Goal: Complete Application Form: Complete application form

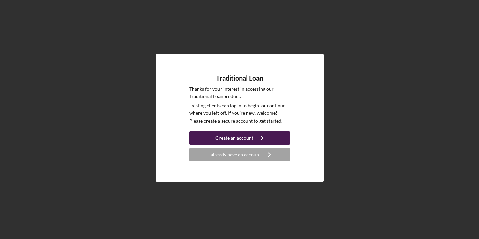
click at [226, 137] on div "Create an account" at bounding box center [235, 137] width 38 height 13
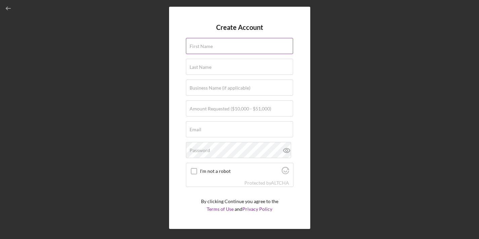
click at [207, 47] on label "First Name" at bounding box center [201, 46] width 23 height 5
click at [207, 47] on input "First Name" at bounding box center [239, 46] width 107 height 16
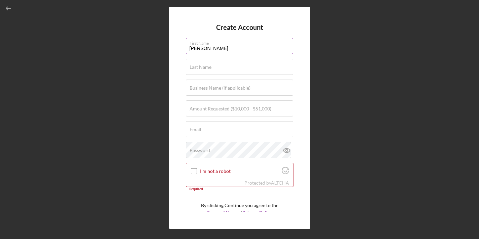
type input "[PERSON_NAME]"
type input "Hunter"
type input "Elite Resource Business Group"
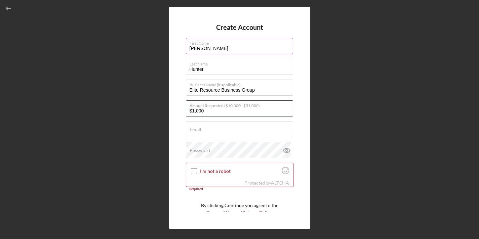
type input "$10,000"
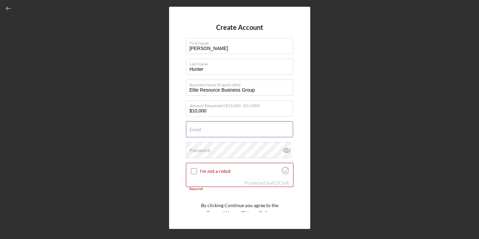
click at [200, 128] on label "Email" at bounding box center [196, 129] width 12 height 5
click at [200, 128] on input "Email" at bounding box center [239, 129] width 107 height 16
type input "g"
type input "[EMAIL_ADDRESS][DOMAIN_NAME]"
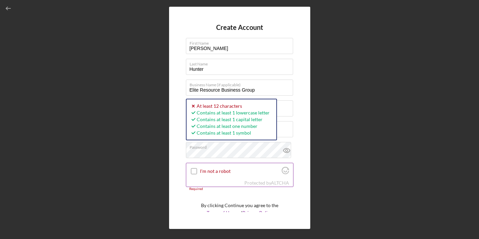
click at [194, 171] on input "I'm not a robot" at bounding box center [194, 171] width 6 height 6
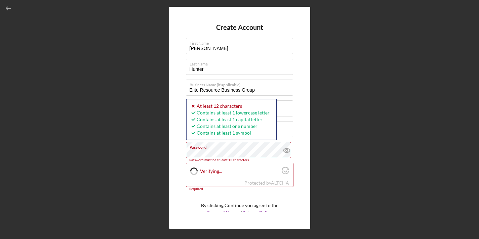
checkbox input "true"
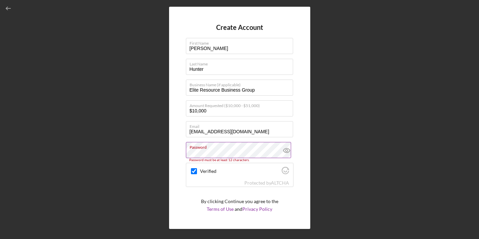
click at [283, 150] on icon at bounding box center [286, 150] width 17 height 17
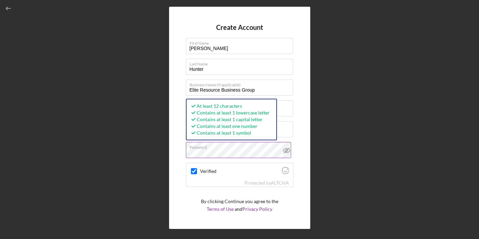
click at [180, 104] on div "Create Account First Name [PERSON_NAME] Last Name [PERSON_NAME] Business Name (…" at bounding box center [239, 118] width 141 height 223
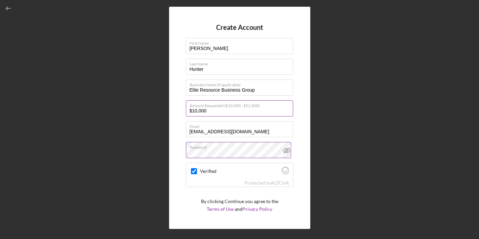
click at [195, 111] on input "$10,000" at bounding box center [239, 109] width 107 height 16
type input "$20,000"
click at [176, 147] on div "Create Account First Name [PERSON_NAME] Last Name [PERSON_NAME] Business Name (…" at bounding box center [239, 118] width 141 height 223
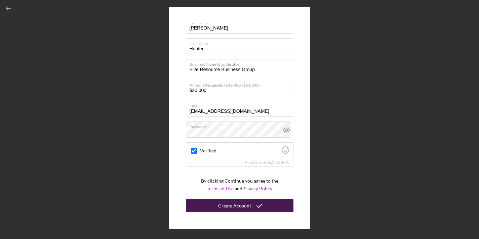
click at [243, 204] on div "Create Account" at bounding box center [234, 205] width 33 height 13
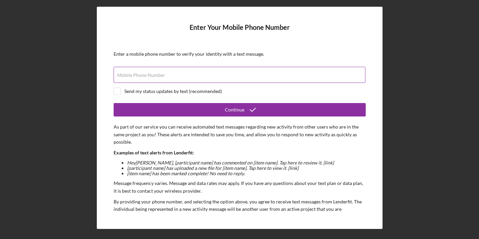
click at [195, 76] on input "Mobile Phone Number" at bounding box center [240, 75] width 252 height 16
type input "[PHONE_NUMBER]"
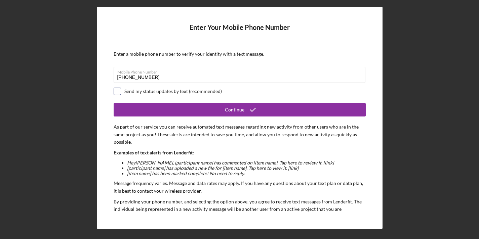
click at [115, 91] on input "checkbox" at bounding box center [117, 91] width 7 height 7
checkbox input "true"
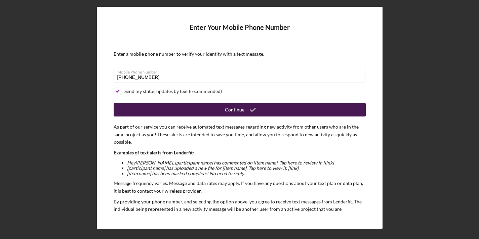
click at [191, 108] on button "Continue" at bounding box center [240, 109] width 252 height 13
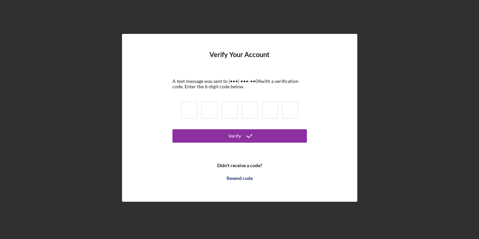
click at [191, 108] on input at bounding box center [189, 110] width 16 height 17
type input "1"
type input "3"
type input "6"
type input "8"
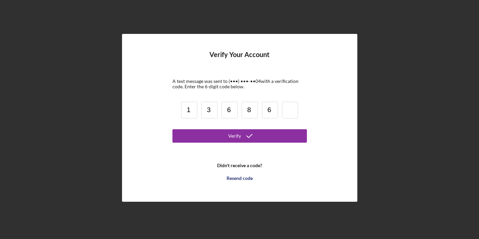
type input "6"
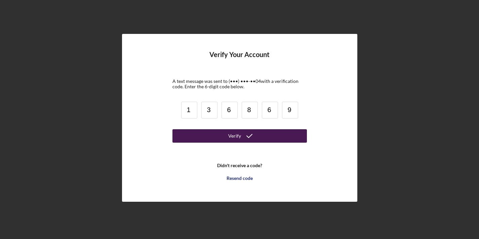
type input "9"
click at [231, 135] on div "Verify" at bounding box center [234, 135] width 13 height 13
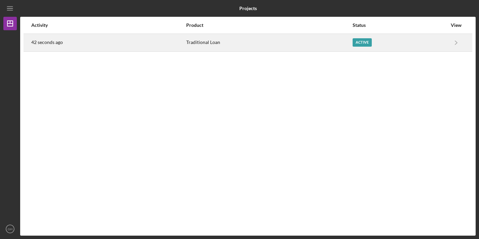
click at [428, 43] on div "Active" at bounding box center [400, 42] width 94 height 17
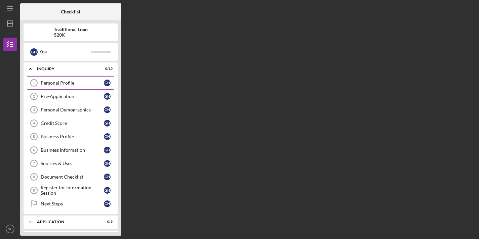
click at [83, 84] on div "Personal Profile" at bounding box center [72, 82] width 63 height 5
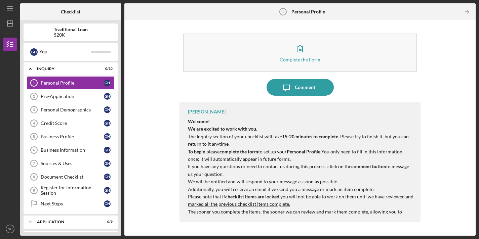
click at [86, 33] on div "$20K" at bounding box center [71, 34] width 34 height 5
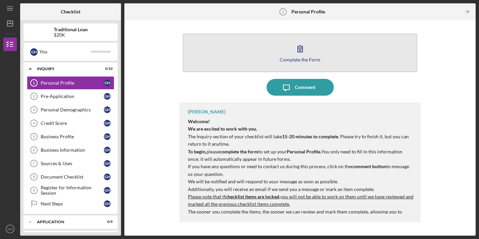
click at [291, 58] on div "Complete the Form" at bounding box center [300, 59] width 41 height 5
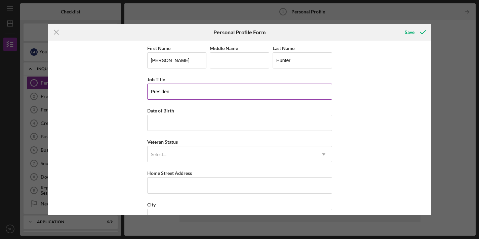
click at [327, 91] on input "Presiden" at bounding box center [239, 92] width 185 height 16
click at [329, 95] on input "Presiden" at bounding box center [239, 92] width 185 height 16
click at [329, 92] on input "Presiden" at bounding box center [239, 92] width 185 height 16
click at [302, 93] on input "Presiden" at bounding box center [239, 92] width 185 height 16
type input "P"
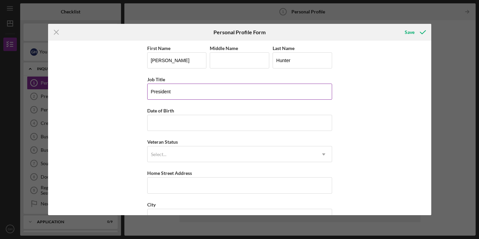
type input "President"
type input "[DATE]"
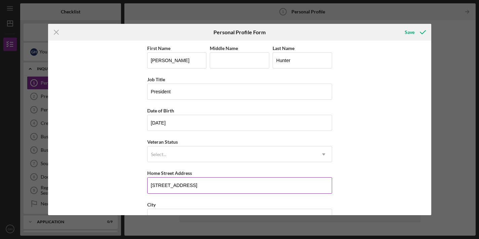
type input "[STREET_ADDRESS]"
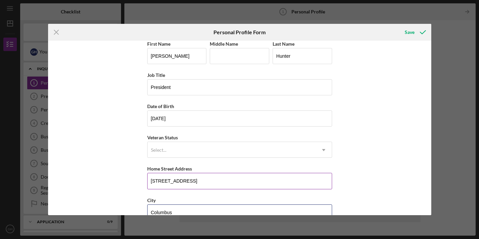
type input "Columbus"
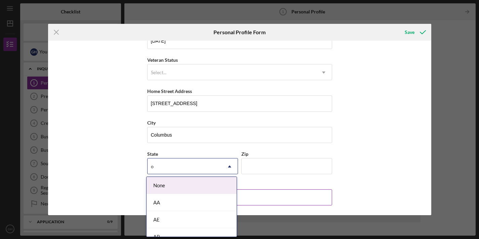
type input "oh"
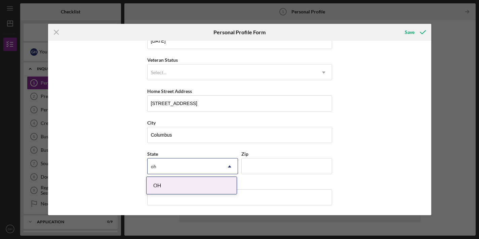
click at [180, 188] on div "OH" at bounding box center [192, 185] width 90 height 17
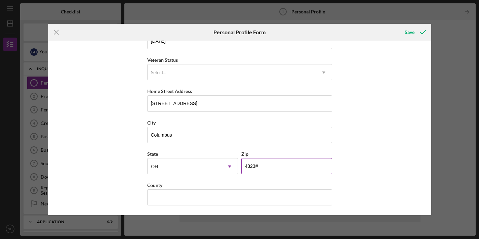
type input "43232"
type input "Franklin"
click at [414, 32] on button "Save" at bounding box center [414, 32] width 33 height 13
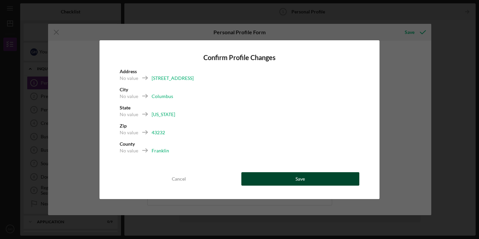
click at [263, 184] on button "Save" at bounding box center [300, 179] width 118 height 13
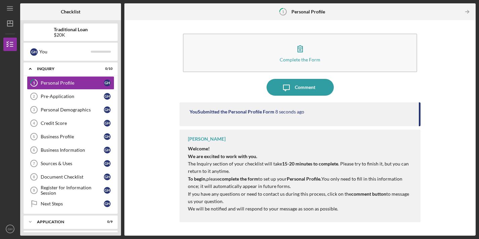
click at [329, 166] on strong "15-20 minutes to complete" at bounding box center [310, 164] width 56 height 6
click at [466, 12] on line "button" at bounding box center [467, 12] width 3 height 0
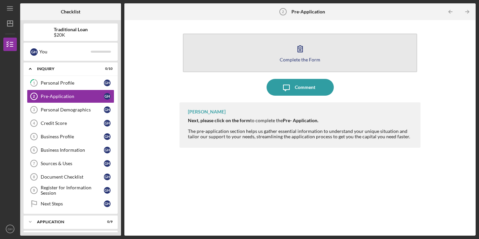
click at [333, 61] on button "Complete the Form Form" at bounding box center [300, 53] width 235 height 39
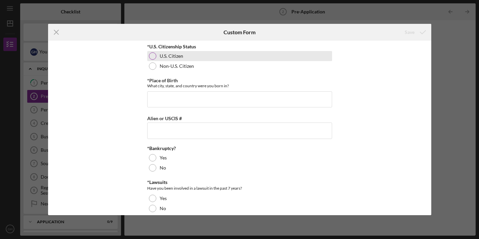
click at [151, 56] on div at bounding box center [152, 55] width 7 height 7
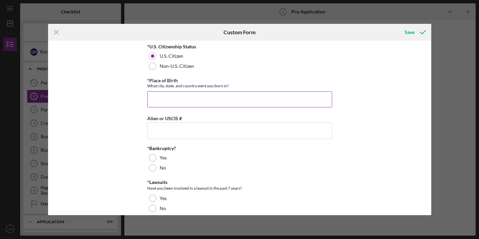
click at [155, 101] on input "*Place of Birth" at bounding box center [239, 99] width 185 height 16
click at [177, 101] on input "Columbus" at bounding box center [239, 99] width 185 height 16
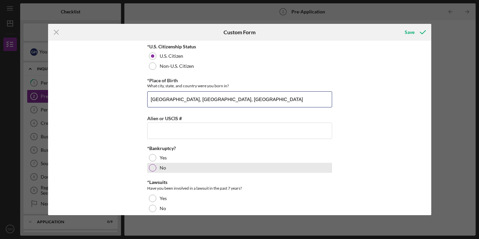
type input "[GEOGRAPHIC_DATA], [GEOGRAPHIC_DATA], [GEOGRAPHIC_DATA]"
click at [149, 166] on div at bounding box center [152, 167] width 7 height 7
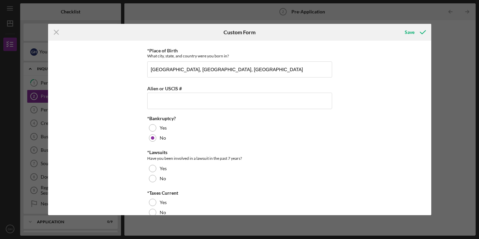
scroll to position [44, 0]
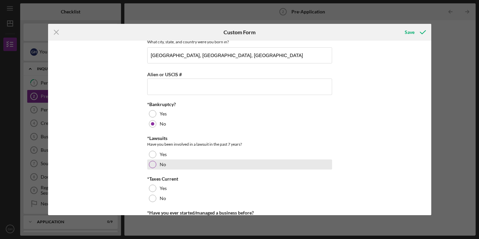
click at [151, 166] on div at bounding box center [152, 164] width 7 height 7
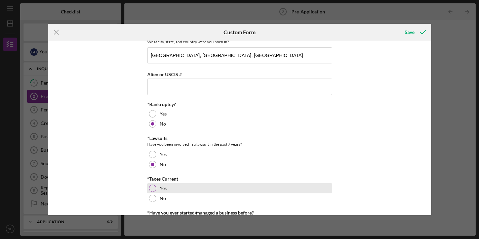
click at [150, 187] on div at bounding box center [152, 188] width 7 height 7
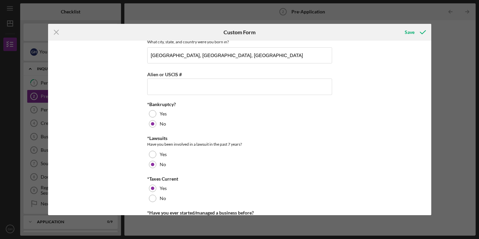
scroll to position [76, 0]
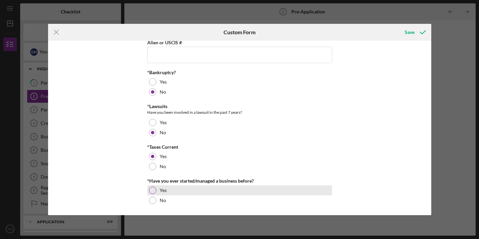
click at [150, 191] on div at bounding box center [152, 190] width 7 height 7
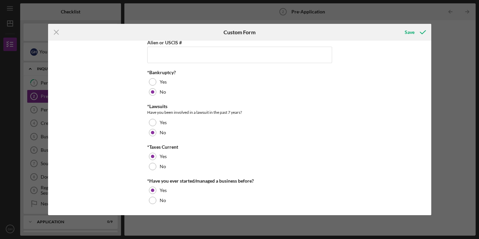
click at [400, 79] on div "*U.S. Citizenship Status [DEMOGRAPHIC_DATA] Citizen Non-U.S. Citizen *Place of …" at bounding box center [239, 128] width 383 height 175
click at [414, 34] on button "Save" at bounding box center [414, 32] width 33 height 13
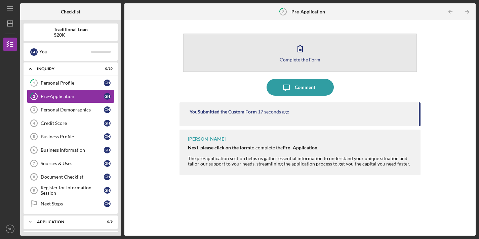
click at [314, 56] on button "Complete the Form Form" at bounding box center [300, 53] width 235 height 39
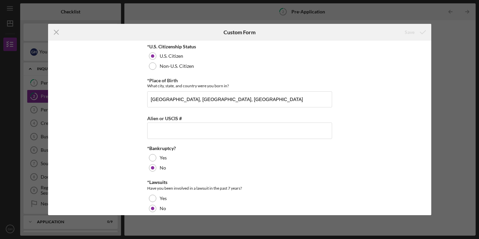
click at [441, 63] on div "Icon/Menu Close Custom Form Save *U.S. Citizenship Status [DEMOGRAPHIC_DATA] Ci…" at bounding box center [239, 119] width 479 height 239
click at [259, 99] on input "[GEOGRAPHIC_DATA], [GEOGRAPHIC_DATA], [GEOGRAPHIC_DATA]" at bounding box center [239, 99] width 185 height 16
type input "[GEOGRAPHIC_DATA], [GEOGRAPHIC_DATA], [GEOGRAPHIC_DATA]"
click at [412, 32] on div "Save" at bounding box center [410, 32] width 10 height 13
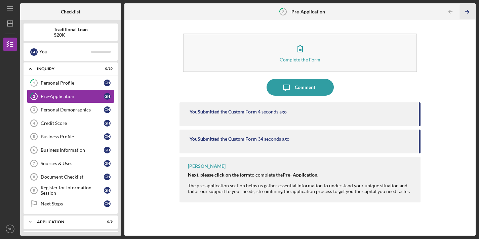
click at [465, 13] on icon "Icon/Table Pagination Arrow" at bounding box center [467, 11] width 15 height 15
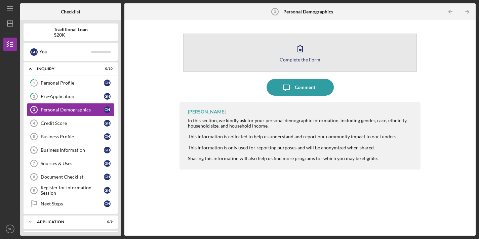
click at [350, 56] on button "Complete the Form Form" at bounding box center [300, 53] width 235 height 39
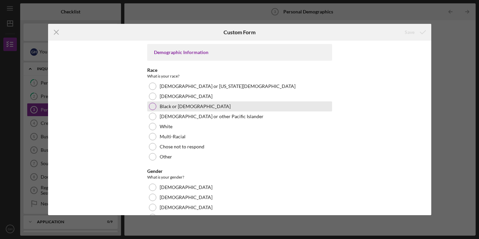
click at [153, 107] on div at bounding box center [152, 106] width 7 height 7
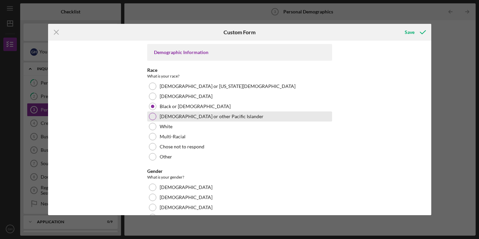
scroll to position [9, 0]
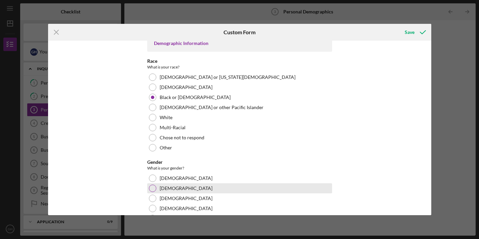
click at [152, 189] on div at bounding box center [152, 188] width 7 height 7
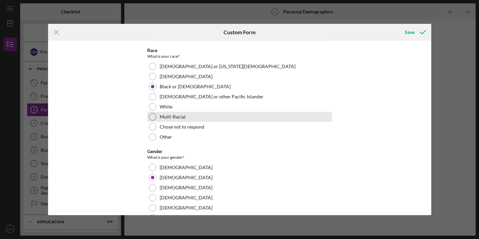
scroll to position [106, 0]
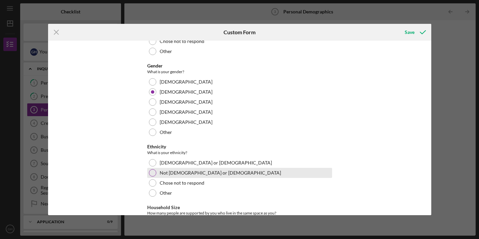
click at [152, 174] on div at bounding box center [152, 172] width 7 height 7
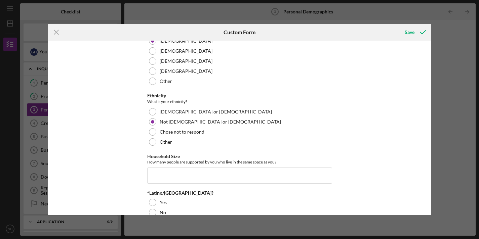
scroll to position [187, 0]
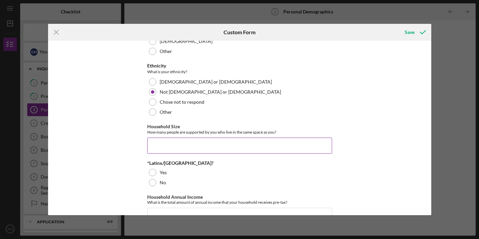
click at [213, 143] on input "Household Size" at bounding box center [239, 146] width 185 height 16
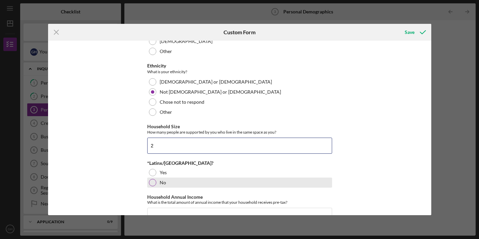
type input "2"
click at [152, 182] on div at bounding box center [152, 182] width 7 height 7
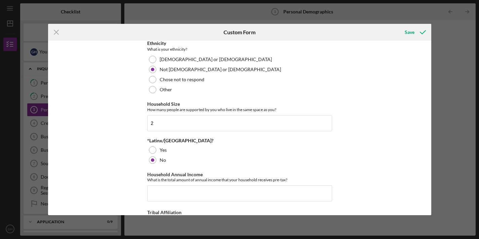
scroll to position [258, 0]
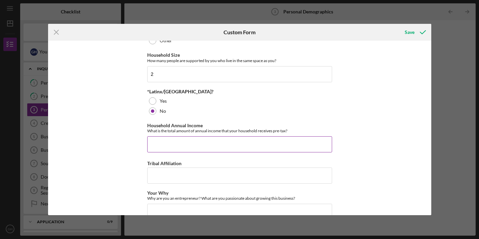
click at [209, 147] on input "Household Annual Income" at bounding box center [239, 145] width 185 height 16
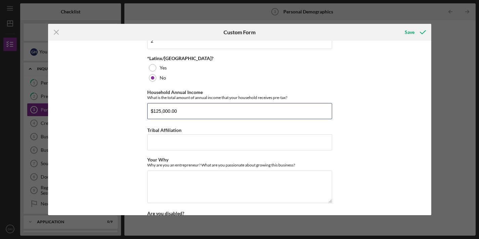
scroll to position [311, 0]
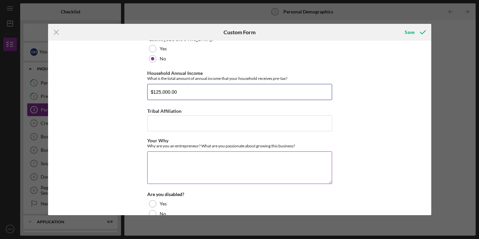
type input "$125,000.00"
click at [169, 161] on textarea "Your Why" at bounding box center [239, 168] width 185 height 32
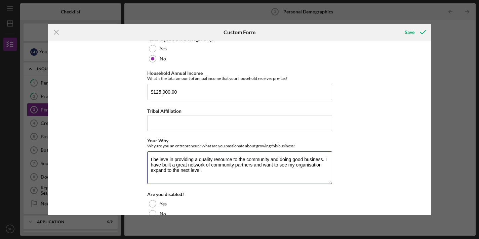
type textarea "I believe in providing a quality resource to the community and doing good busin…"
click at [350, 141] on div "Demographic Information Race What is your race? [DEMOGRAPHIC_DATA] or [US_STATE…" at bounding box center [239, 128] width 383 height 175
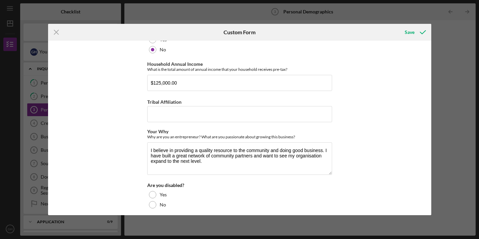
scroll to position [324, 0]
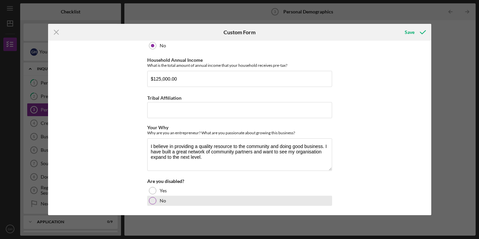
click at [150, 201] on div at bounding box center [152, 200] width 7 height 7
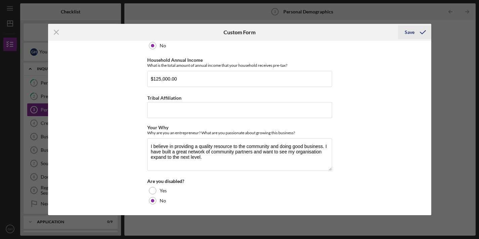
click at [416, 30] on icon "submit" at bounding box center [423, 32] width 17 height 17
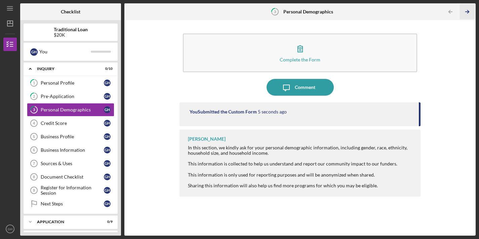
click at [470, 12] on icon "Icon/Table Pagination Arrow" at bounding box center [467, 11] width 15 height 15
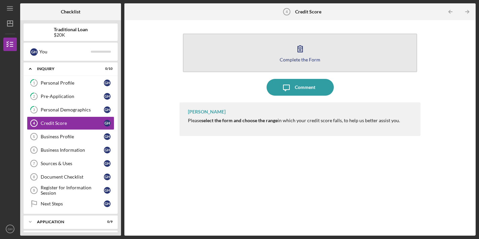
click at [340, 62] on button "Complete the Form Form" at bounding box center [300, 53] width 235 height 39
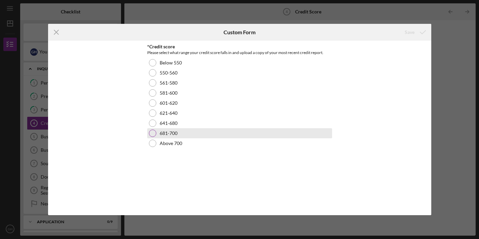
click at [152, 134] on div at bounding box center [152, 133] width 7 height 7
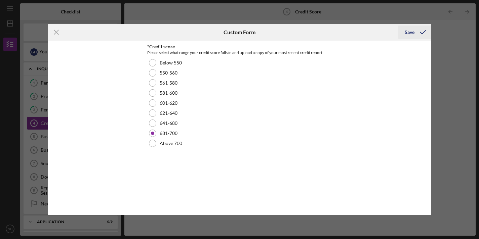
click at [410, 32] on div "Save" at bounding box center [410, 32] width 10 height 13
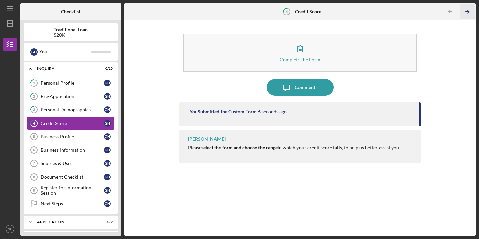
click at [467, 12] on icon "Icon/Table Pagination Arrow" at bounding box center [467, 11] width 15 height 15
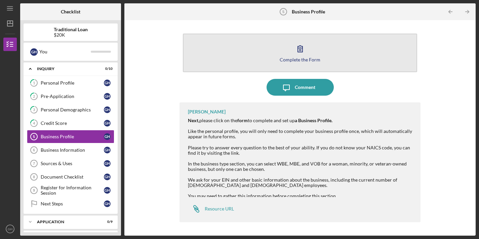
click at [333, 48] on button "Complete the Form Form" at bounding box center [300, 53] width 235 height 39
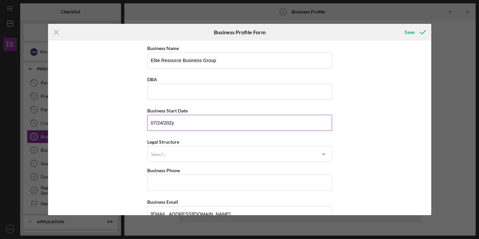
type input "[DATE]"
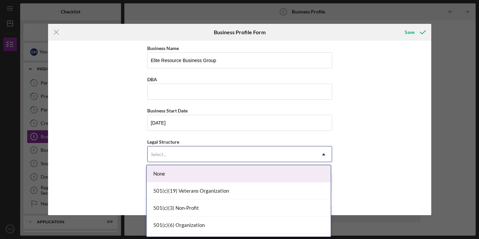
click at [225, 150] on div "Select..." at bounding box center [232, 154] width 168 height 15
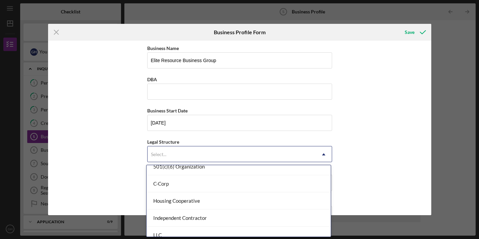
scroll to position [92, 0]
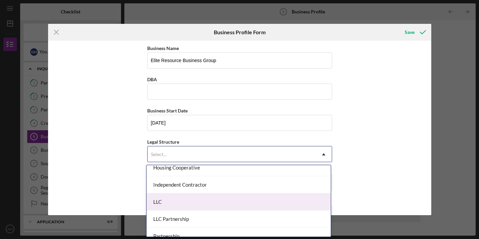
click at [180, 201] on div "LLC" at bounding box center [239, 202] width 184 height 17
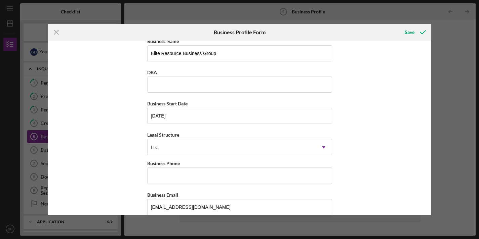
scroll to position [43, 0]
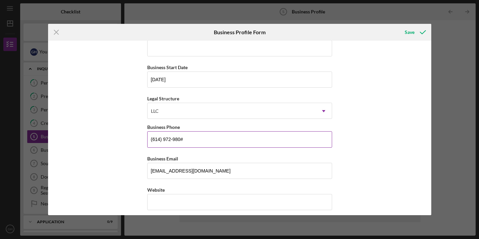
type input "[PHONE_NUMBER]"
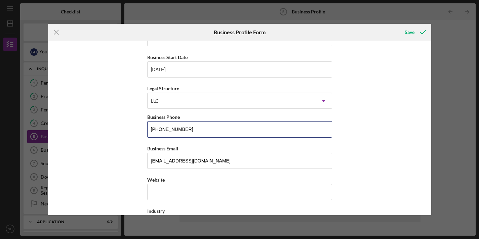
scroll to position [114, 0]
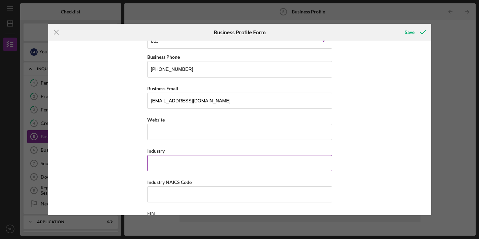
click at [169, 160] on input "Industry" at bounding box center [239, 163] width 185 height 16
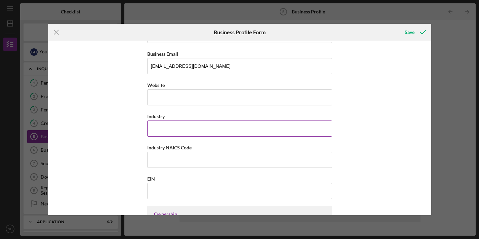
scroll to position [164, 0]
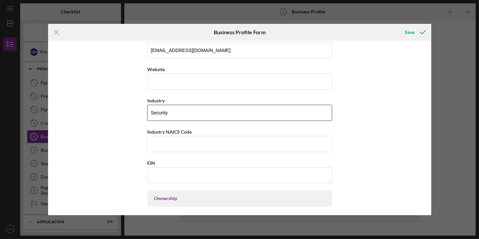
drag, startPoint x: 175, startPoint y: 108, endPoint x: 143, endPoint y: 109, distance: 31.6
click at [143, 109] on div "Business Name Elite Resource Business Group DBA Business Start Date [DATE] Lega…" at bounding box center [239, 128] width 383 height 175
drag, startPoint x: 151, startPoint y: 111, endPoint x: 169, endPoint y: 113, distance: 18.3
click at [169, 113] on input "Security" at bounding box center [239, 113] width 185 height 16
type input "Professional Consulting Services"
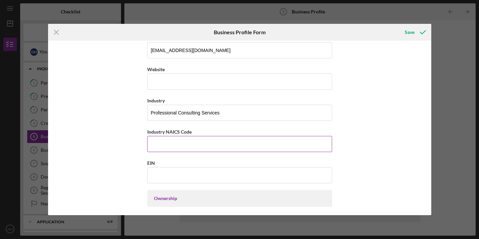
click at [163, 146] on input "Industry NAICS Code" at bounding box center [239, 144] width 185 height 16
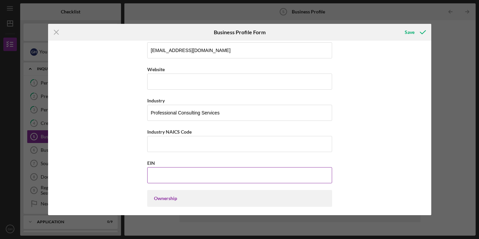
click at [160, 174] on input "EIN" at bounding box center [239, 175] width 185 height 16
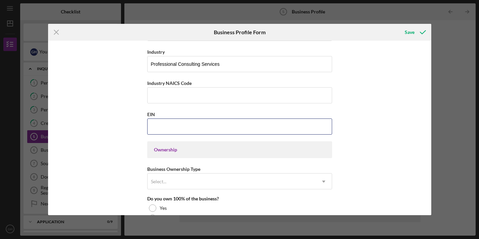
scroll to position [222, 0]
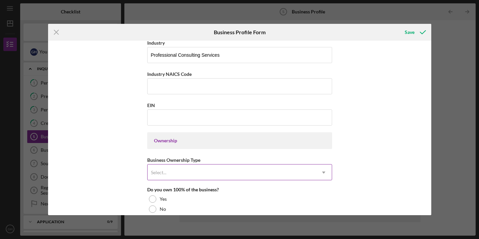
click at [180, 177] on div "Select..." at bounding box center [232, 172] width 168 height 15
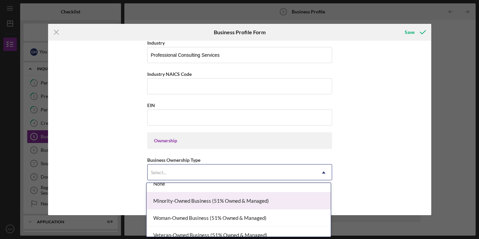
scroll to position [6, 0]
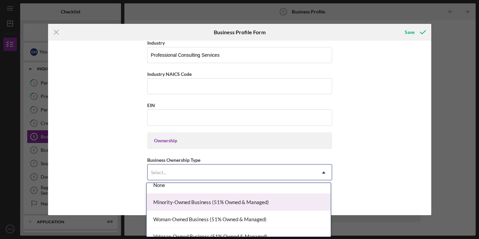
click at [182, 204] on div "Minority-Owned Business (51% Owned & Managed)" at bounding box center [239, 202] width 184 height 17
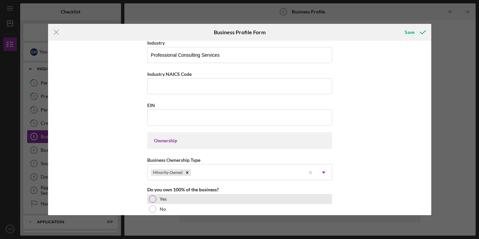
click at [151, 197] on div at bounding box center [152, 199] width 7 height 7
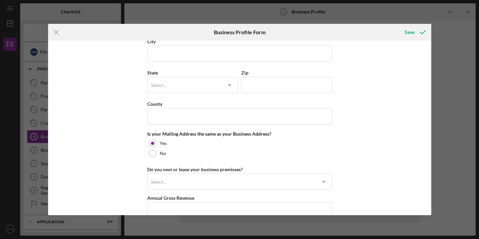
scroll to position [446, 0]
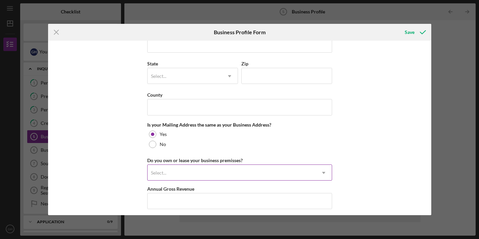
click at [164, 171] on div "Select..." at bounding box center [158, 172] width 15 height 5
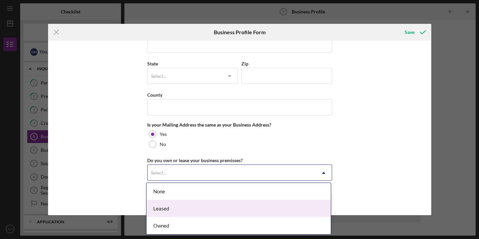
click at [170, 209] on div "Leased" at bounding box center [239, 208] width 184 height 17
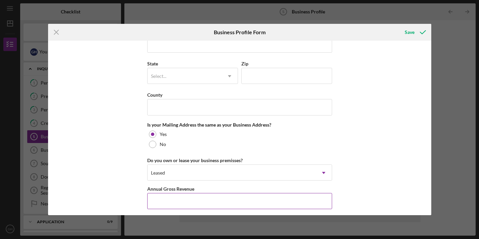
click at [159, 201] on input "Annual Gross Revenue" at bounding box center [239, 201] width 185 height 16
type input "$2"
type input "$300,000"
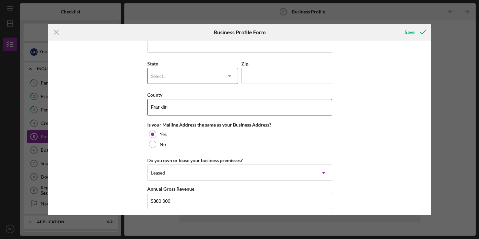
type input "Franklin"
click at [181, 78] on div "Select..." at bounding box center [185, 76] width 74 height 15
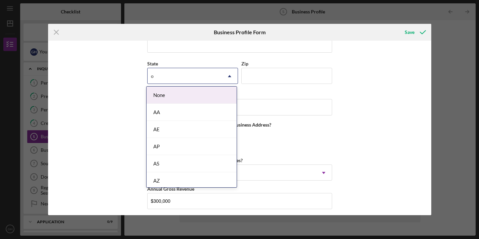
type input "oh"
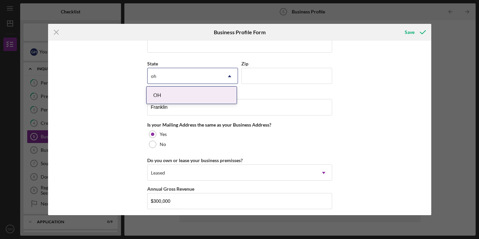
click at [186, 91] on div "OH" at bounding box center [192, 95] width 90 height 17
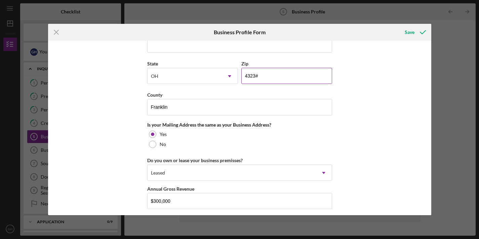
type input "43232"
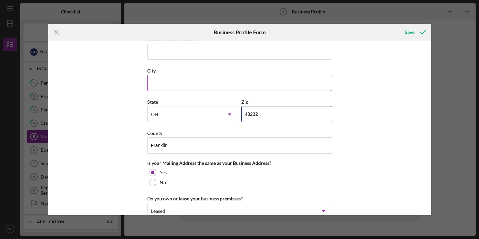
scroll to position [357, 0]
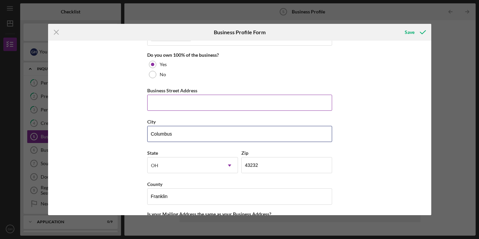
type input "Columbus"
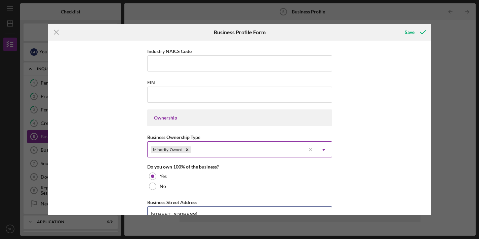
scroll to position [209, 0]
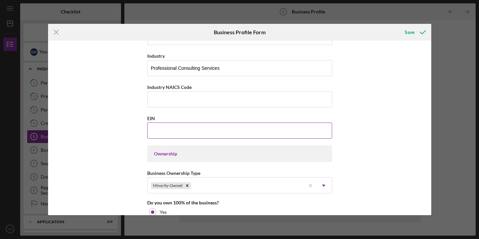
type input "[STREET_ADDRESS]"
click at [187, 127] on input "EIN" at bounding box center [239, 131] width 185 height 16
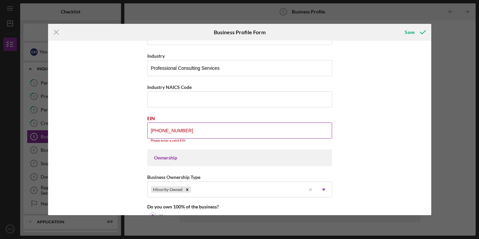
type input "[US_EMPLOYER_IDENTIFICATION_NUMBER]"
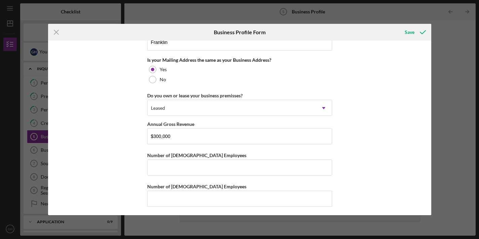
scroll to position [512, 0]
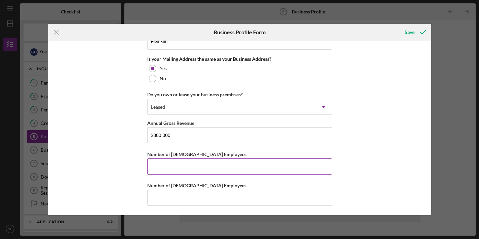
click at [250, 169] on input "Number of [DEMOGRAPHIC_DATA] Employees" at bounding box center [239, 167] width 185 height 16
type input "5"
click at [235, 197] on input "Number of [DEMOGRAPHIC_DATA] Employees" at bounding box center [239, 198] width 185 height 16
type input "10"
click at [409, 32] on div "Save" at bounding box center [410, 32] width 10 height 13
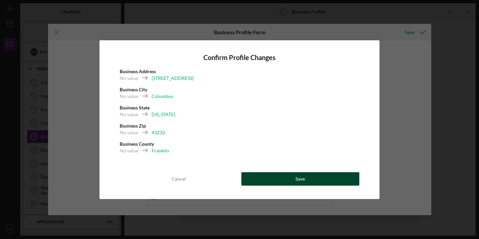
click at [289, 180] on button "Save" at bounding box center [300, 179] width 118 height 13
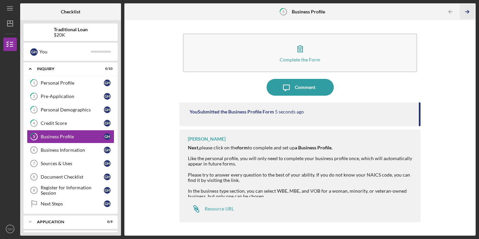
click at [466, 12] on icon "Icon/Table Pagination Arrow" at bounding box center [467, 11] width 15 height 15
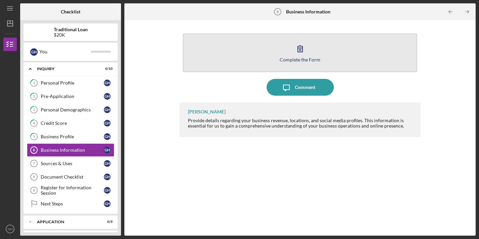
click at [363, 57] on button "Complete the Form Form" at bounding box center [300, 53] width 235 height 39
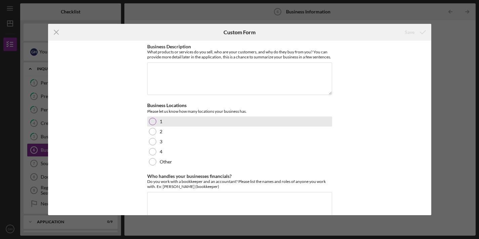
click at [154, 125] on div at bounding box center [152, 121] width 7 height 7
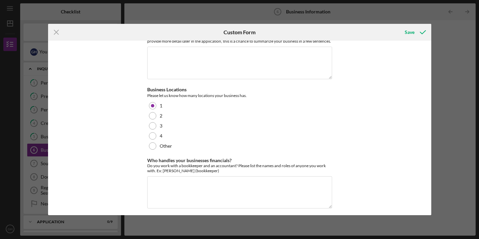
scroll to position [28, 0]
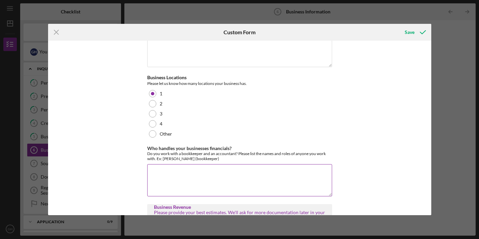
click at [168, 185] on textarea "Who handles your businesses financials?" at bounding box center [239, 180] width 185 height 32
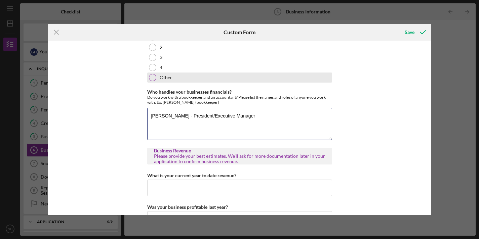
scroll to position [138, 0]
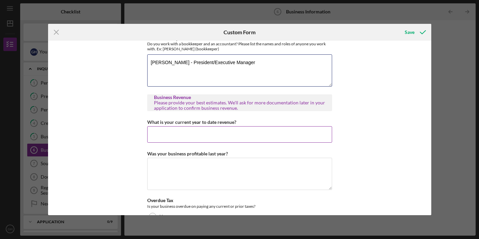
type textarea "[PERSON_NAME] - President/Executive Manager"
click at [251, 138] on input "What is your current year to date revenue?" at bounding box center [239, 134] width 185 height 16
type input "$186,000"
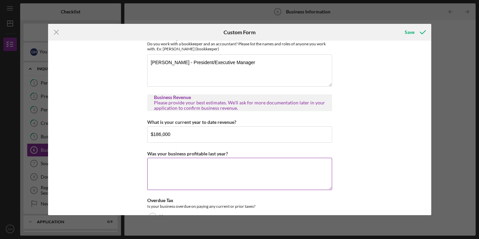
click at [220, 178] on textarea "Was your business profitable last year?" at bounding box center [239, 174] width 185 height 32
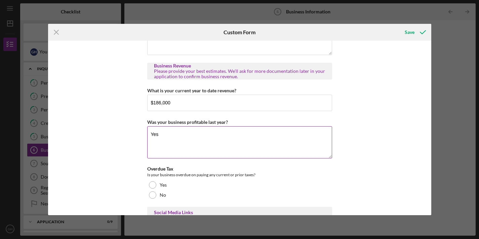
scroll to position [187, 0]
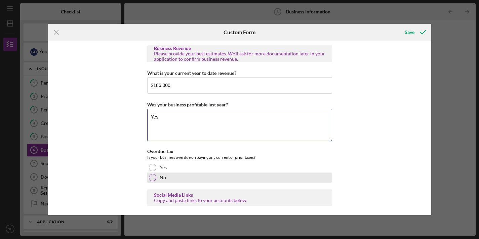
type textarea "Yes"
click at [153, 182] on div at bounding box center [152, 177] width 7 height 7
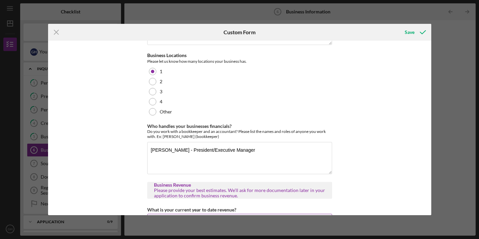
scroll to position [0, 0]
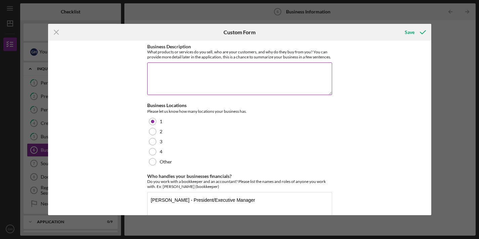
click at [246, 77] on textarea "Business Description" at bounding box center [239, 79] width 185 height 32
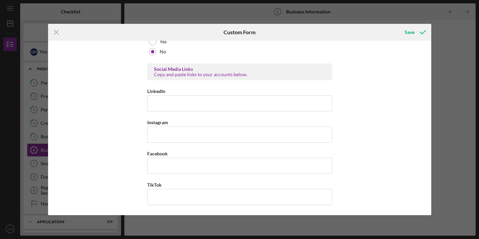
scroll to position [317, 0]
type textarea "We offer professional business consulting as well as resources for professional…"
click at [413, 36] on div "Save" at bounding box center [410, 32] width 10 height 13
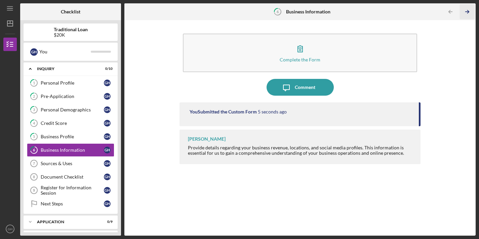
click at [468, 13] on polyline "button" at bounding box center [468, 11] width 2 height 3
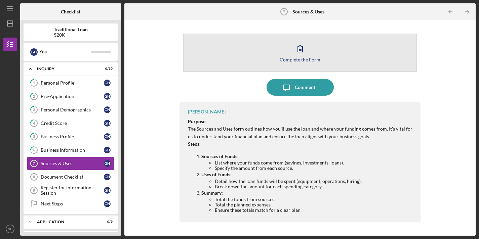
click at [330, 48] on button "Complete the Form Form" at bounding box center [300, 53] width 235 height 39
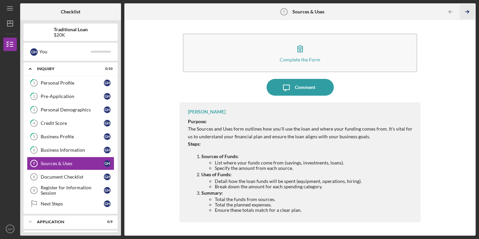
click at [465, 11] on icon "Icon/Table Pagination Arrow" at bounding box center [467, 11] width 15 height 15
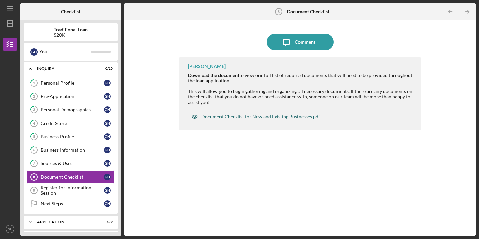
click at [289, 116] on div "Document Checklist for New and Existing Businesses.pdf" at bounding box center [260, 116] width 119 height 5
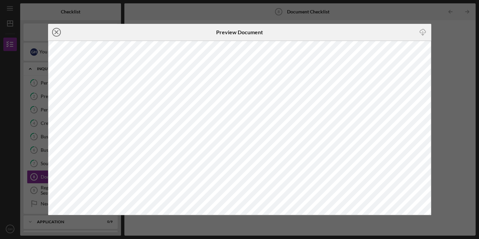
click at [57, 34] on icon "Icon/Close" at bounding box center [56, 32] width 17 height 17
